Goal: Check status: Check status

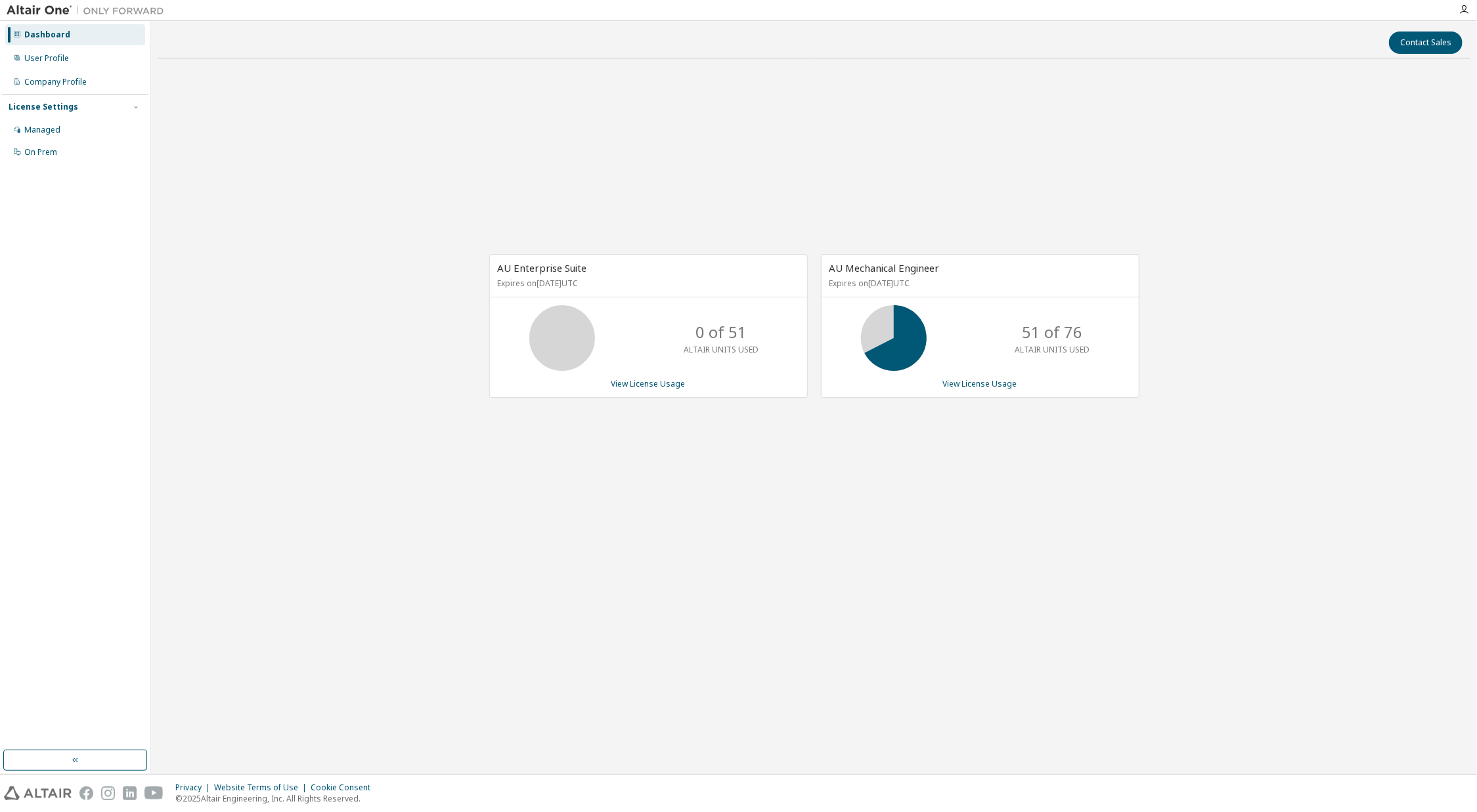
drag, startPoint x: 711, startPoint y: 513, endPoint x: 426, endPoint y: 119, distance: 486.3
click at [715, 510] on div "AU Enterprise Suite Expires on [DATE] UTC 0 of 51 ALTAIR UNITS USED View Licens…" at bounding box center [814, 333] width 1313 height 528
